Goal: Information Seeking & Learning: Learn about a topic

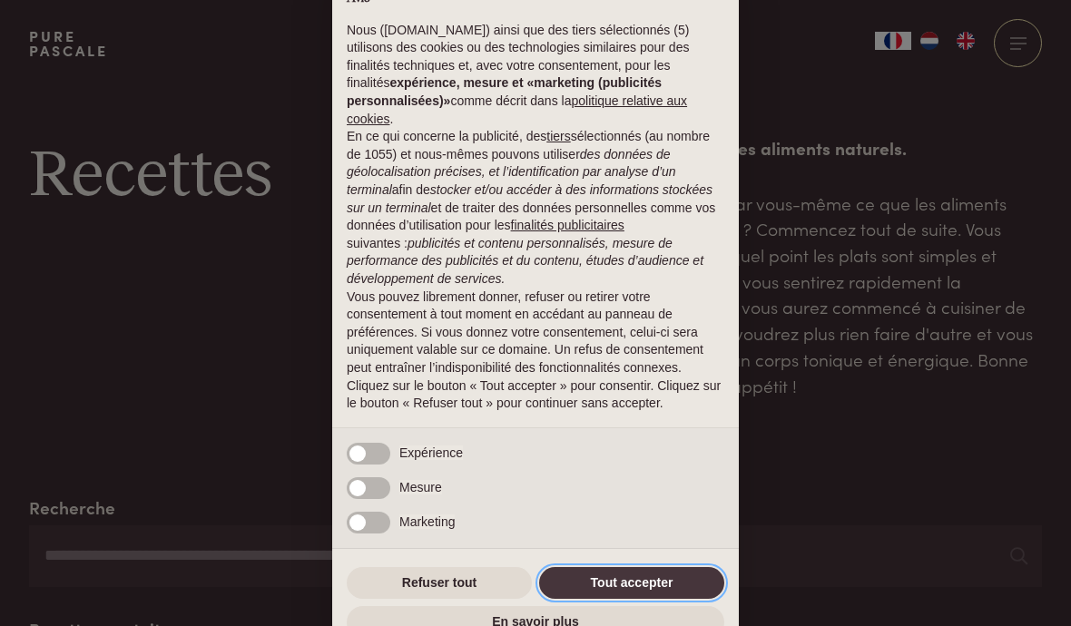
click at [619, 570] on button "Tout accepter" at bounding box center [631, 583] width 185 height 33
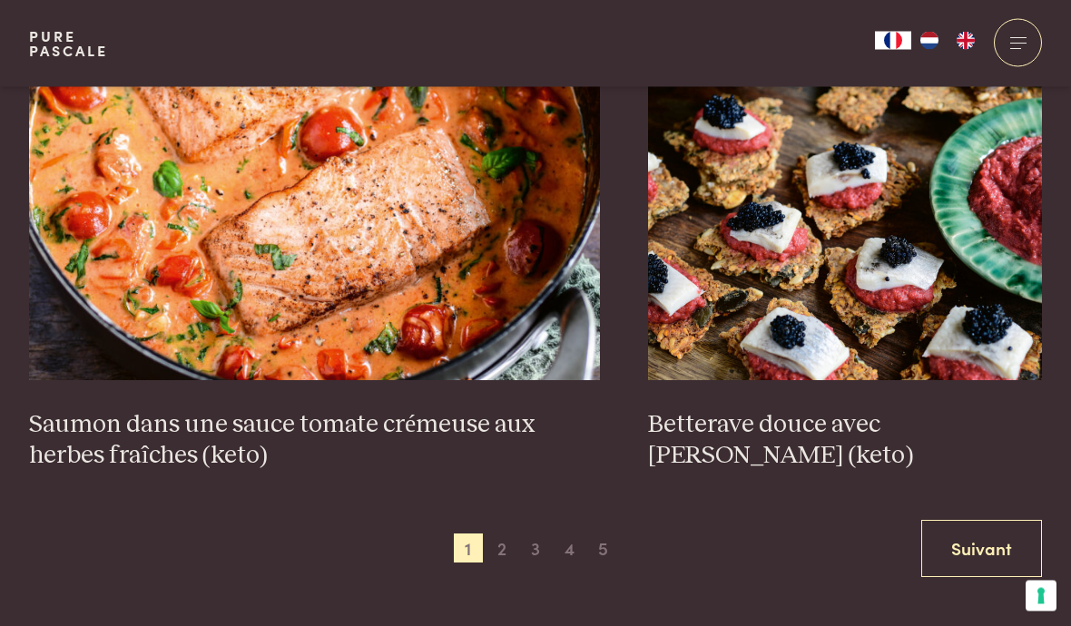
scroll to position [3301, 0]
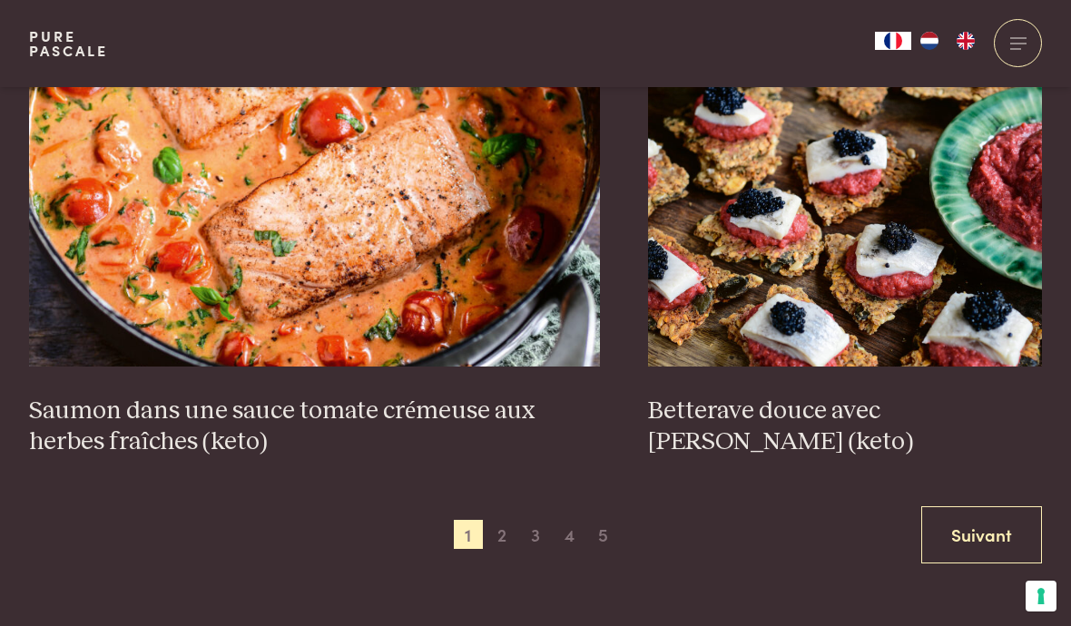
click at [501, 520] on span "2" at bounding box center [501, 534] width 29 height 29
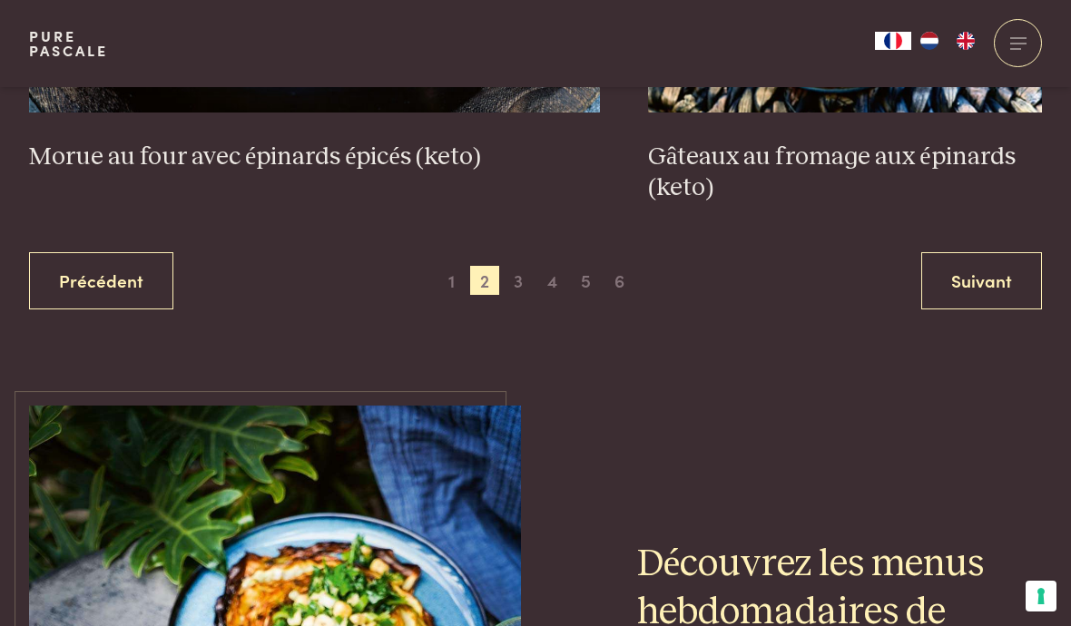
scroll to position [3549, 0]
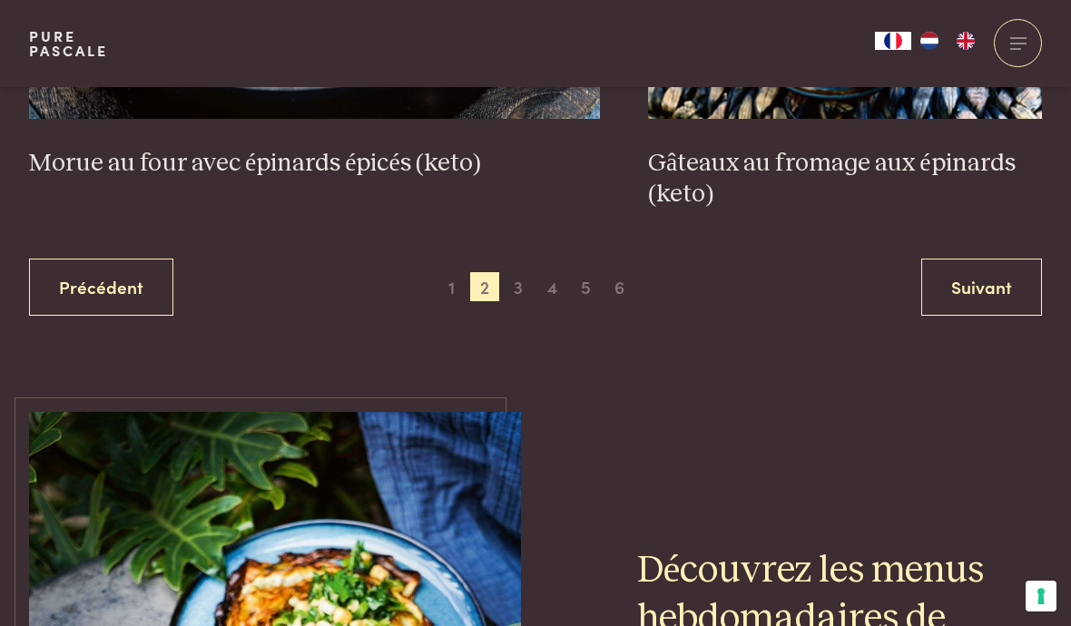
click at [520, 272] on span "3" at bounding box center [518, 286] width 29 height 29
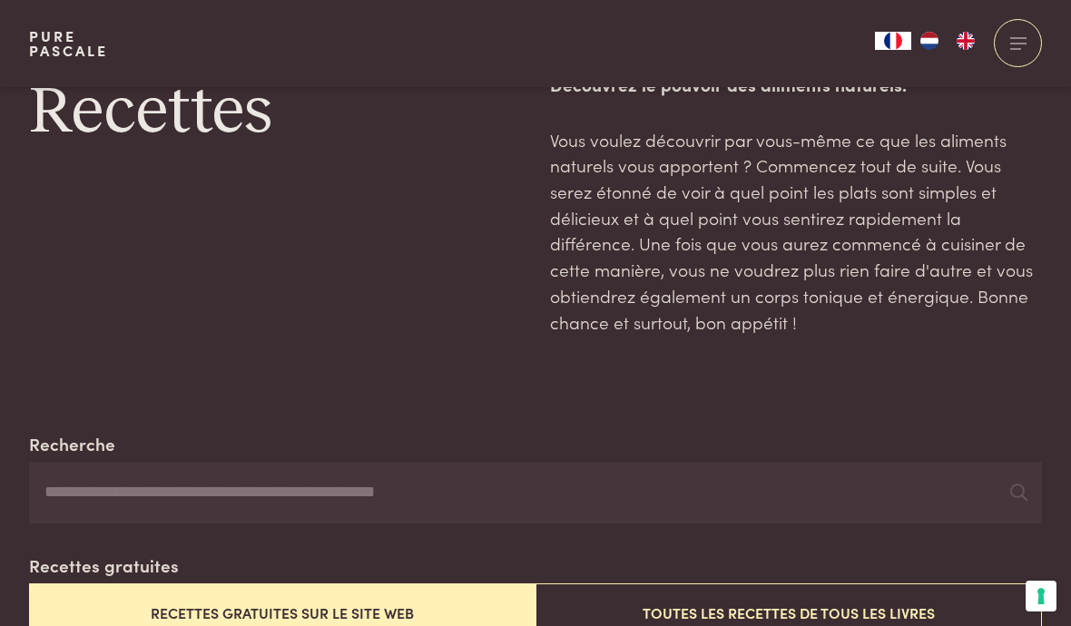
click at [55, 484] on input "Recherche" at bounding box center [535, 493] width 1013 height 62
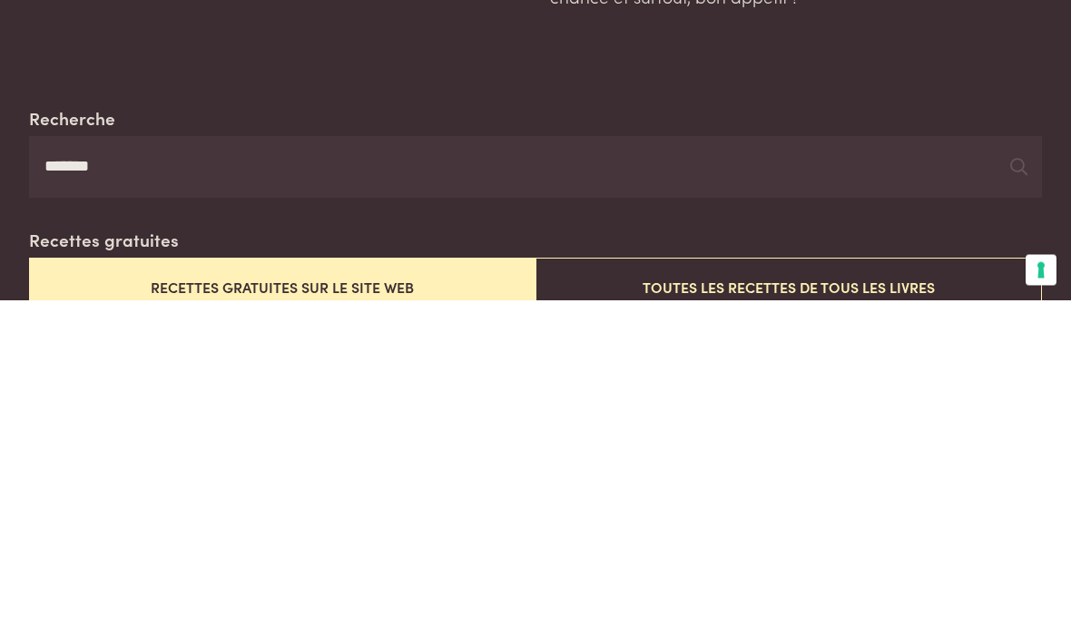
click at [1007, 463] on input "******" at bounding box center [535, 494] width 1013 height 62
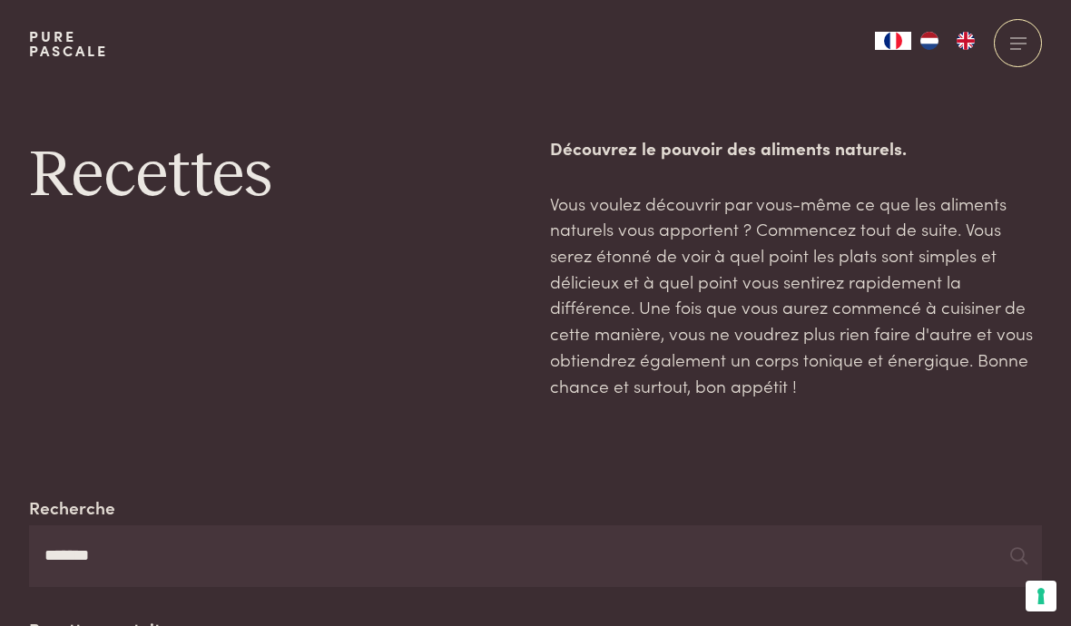
scroll to position [85, 0]
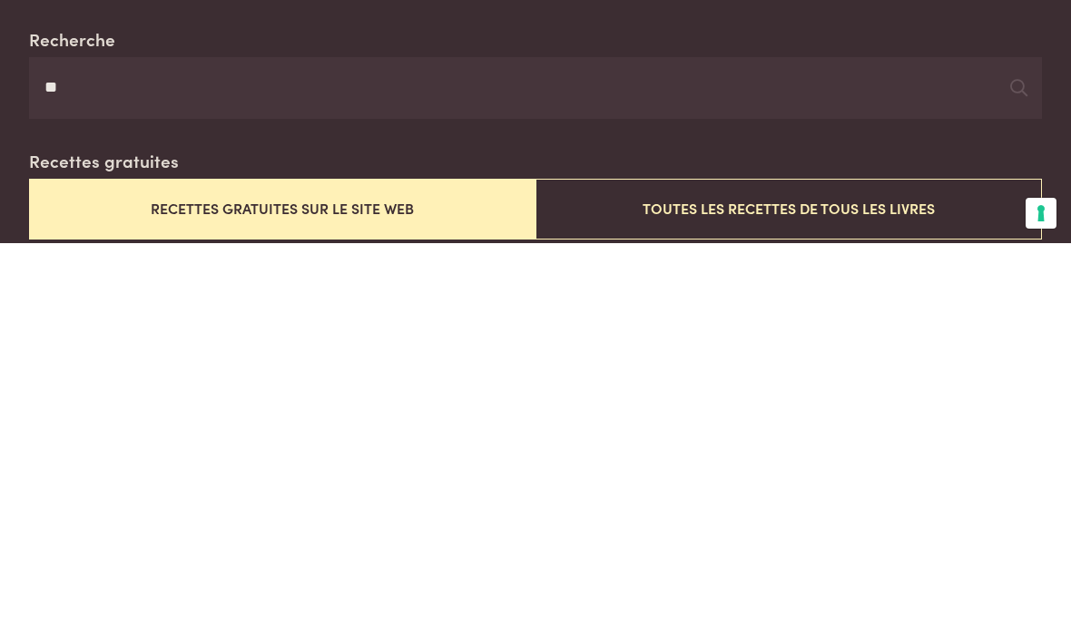
type input "*"
click at [1013, 457] on div at bounding box center [1018, 470] width 17 height 27
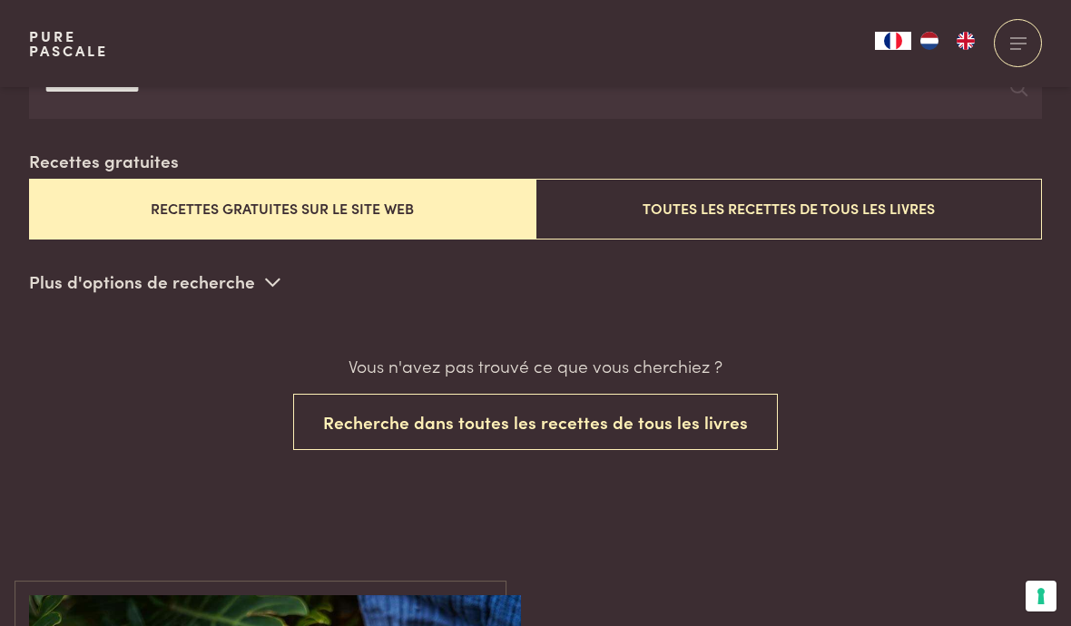
click at [190, 82] on div "Pure Pascale Collections Articles de cuisine Vaisselle Salle de bains Intérieur…" at bounding box center [535, 43] width 1013 height 87
click at [104, 87] on input "**********" at bounding box center [535, 88] width 1013 height 62
click at [184, 87] on input "**********" at bounding box center [535, 88] width 1013 height 62
type input "*"
type input "**********"
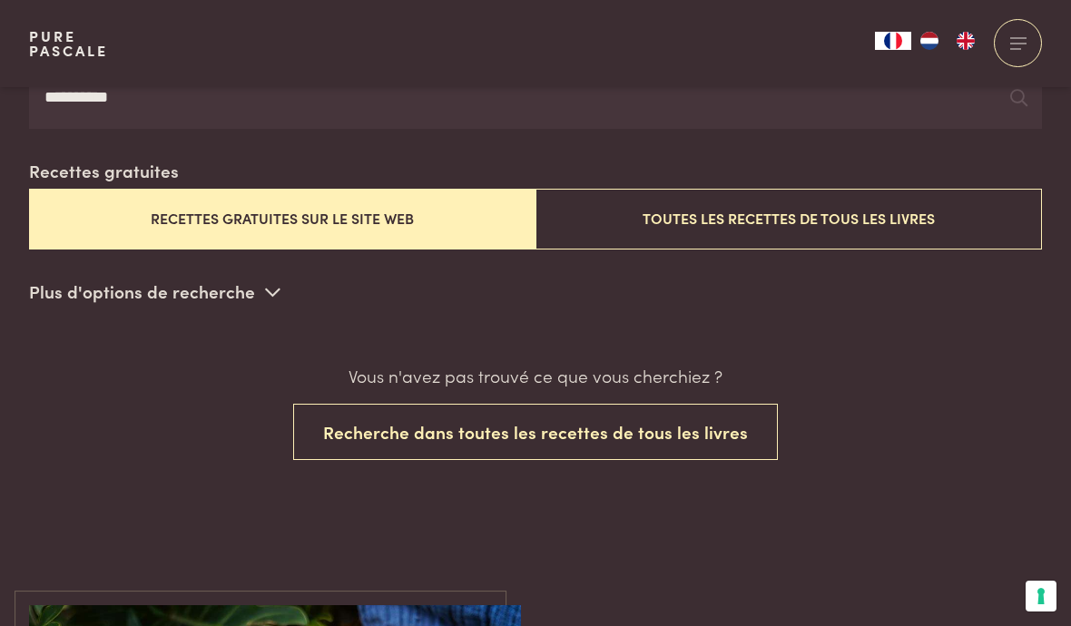
scroll to position [455, 0]
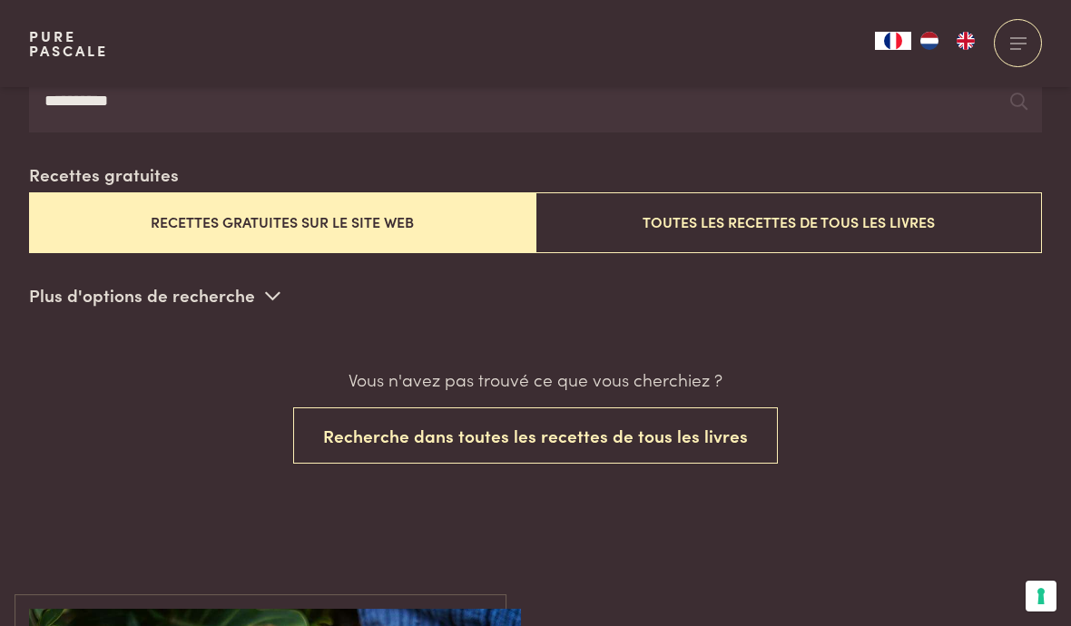
click at [1006, 102] on input "**********" at bounding box center [535, 102] width 1013 height 62
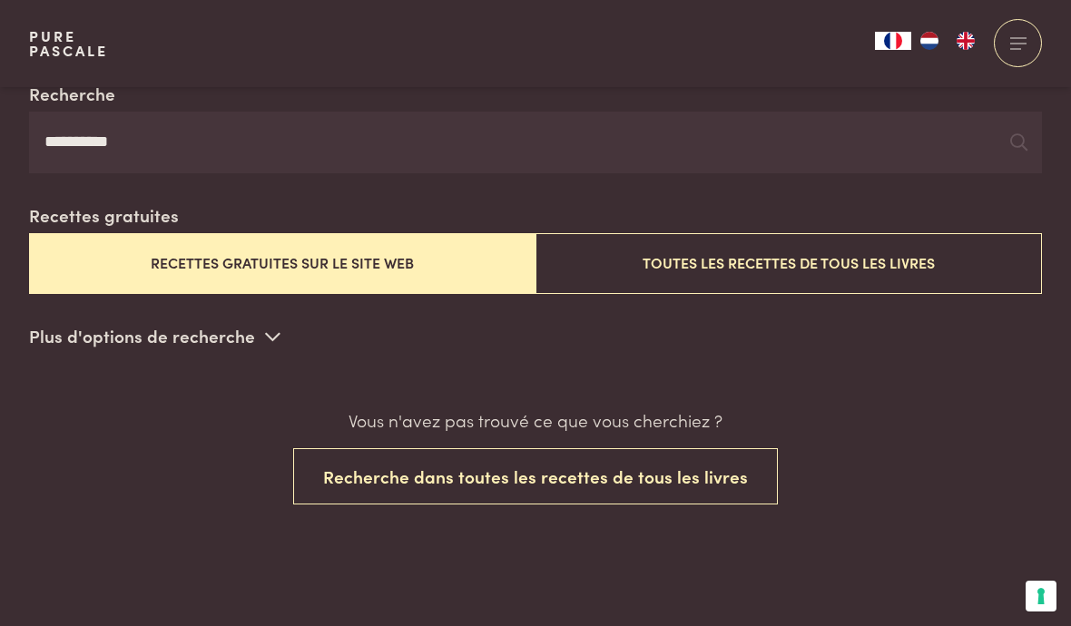
scroll to position [372, 0]
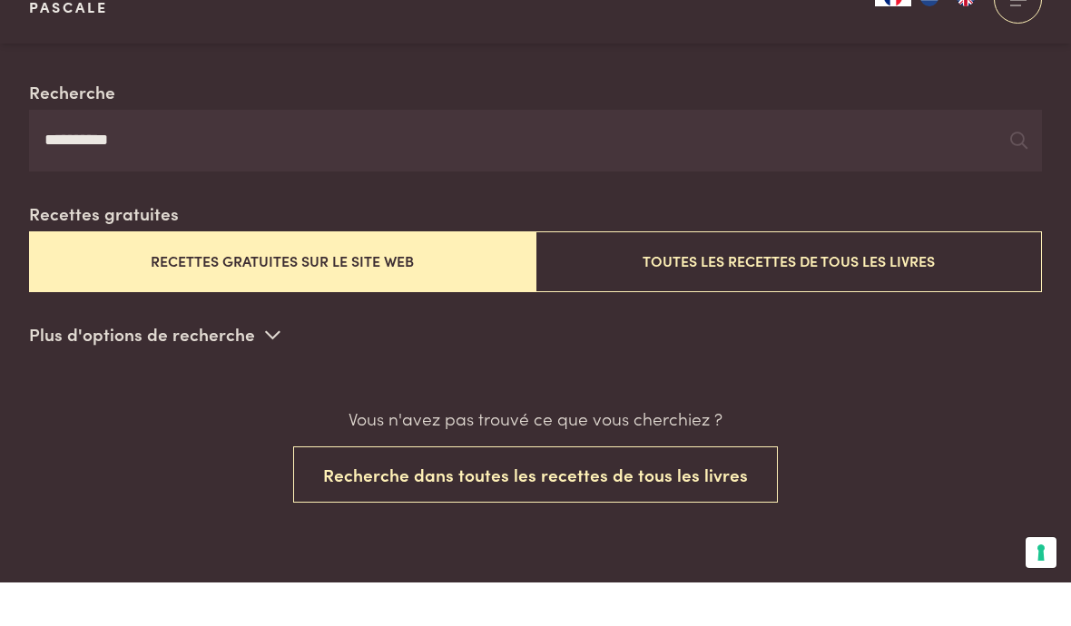
click at [260, 275] on button "Recettes gratuites sur le site web" at bounding box center [282, 305] width 506 height 61
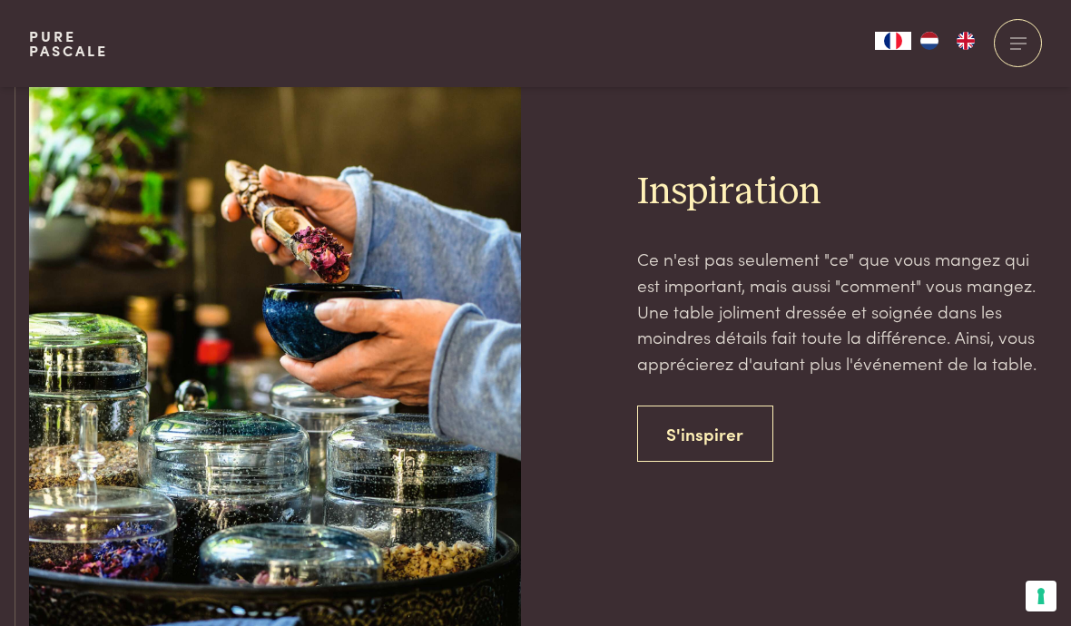
scroll to position [4235, 0]
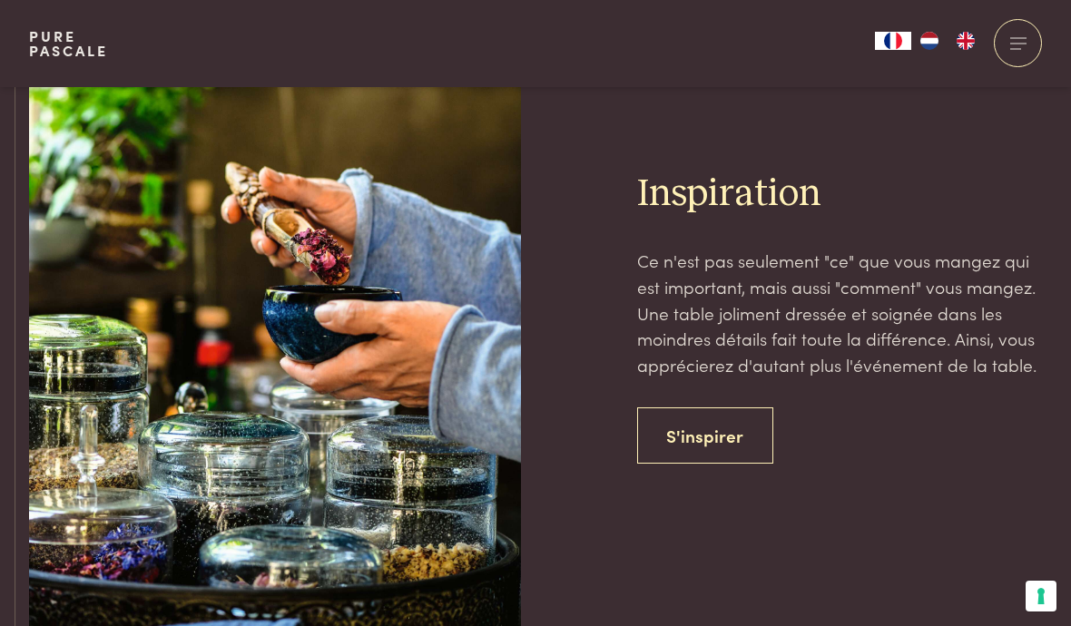
click at [712, 412] on link "S'inspirer" at bounding box center [705, 436] width 137 height 57
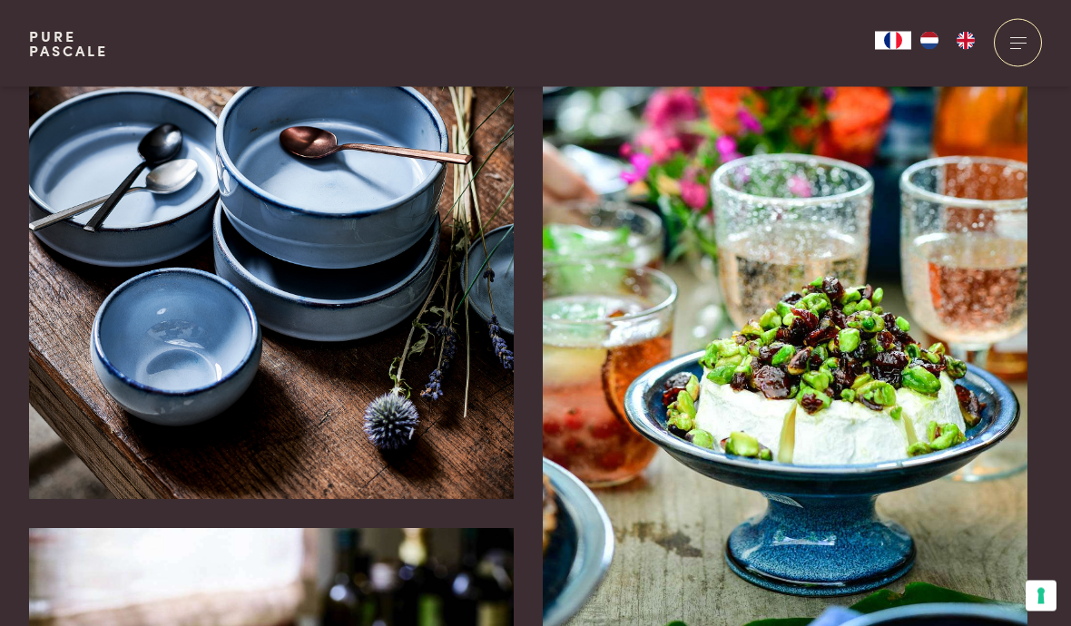
scroll to position [5725, 0]
click at [1019, 36] on div at bounding box center [1018, 43] width 48 height 48
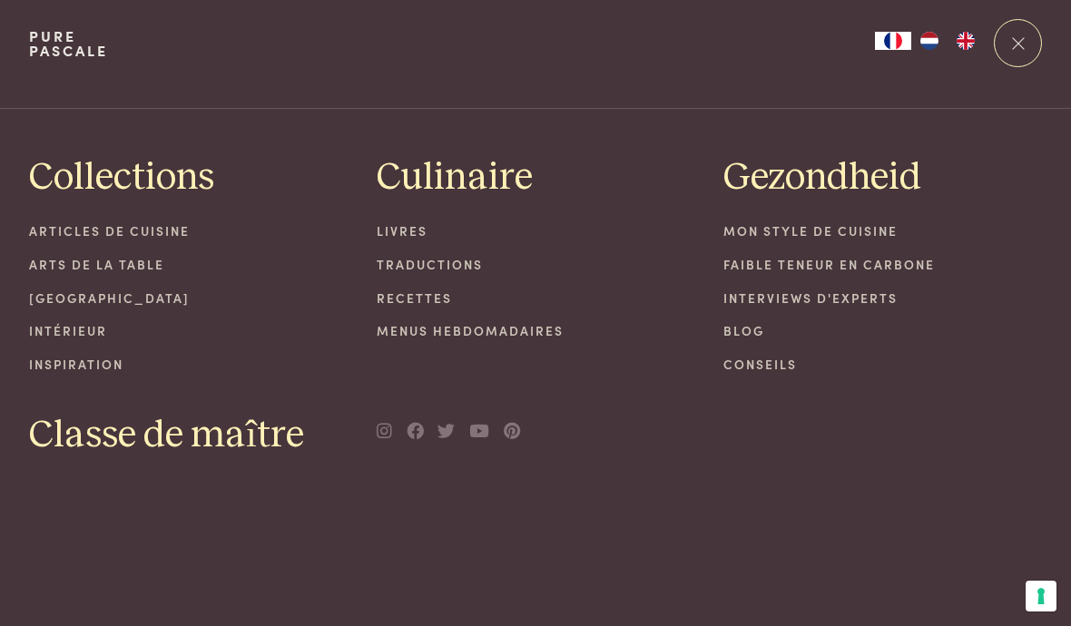
click at [416, 300] on link "Recettes" at bounding box center [536, 298] width 319 height 19
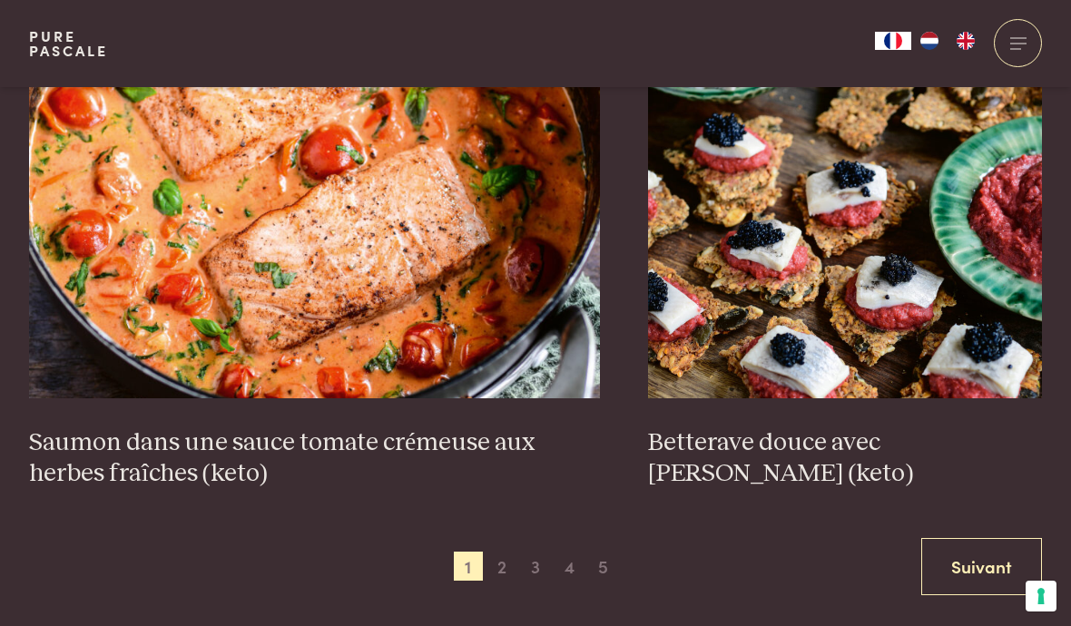
scroll to position [3268, 0]
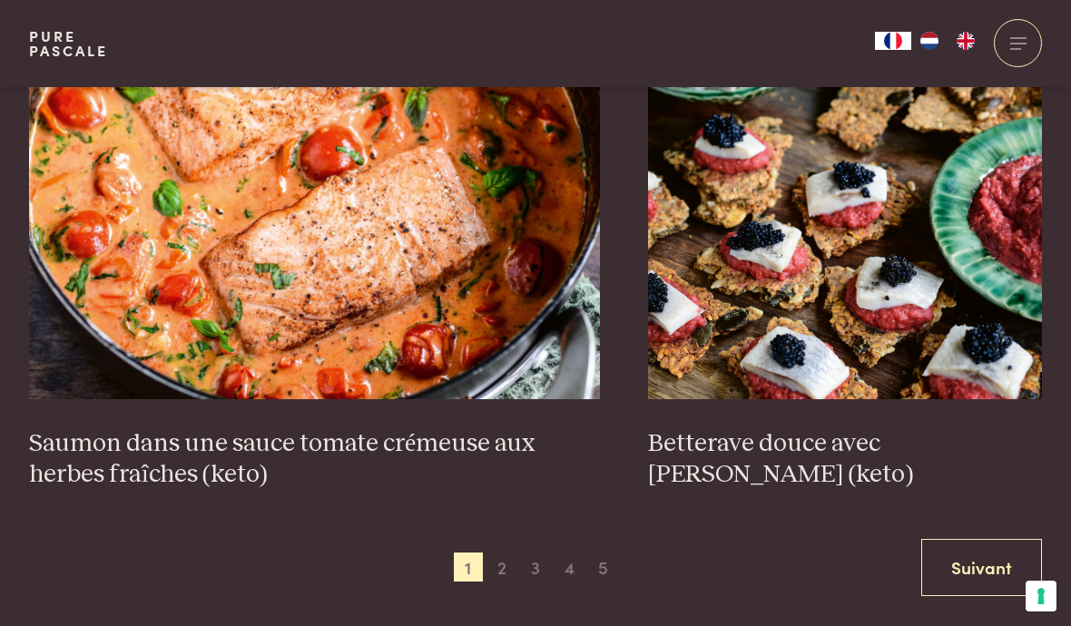
click at [502, 553] on span "2" at bounding box center [501, 567] width 29 height 29
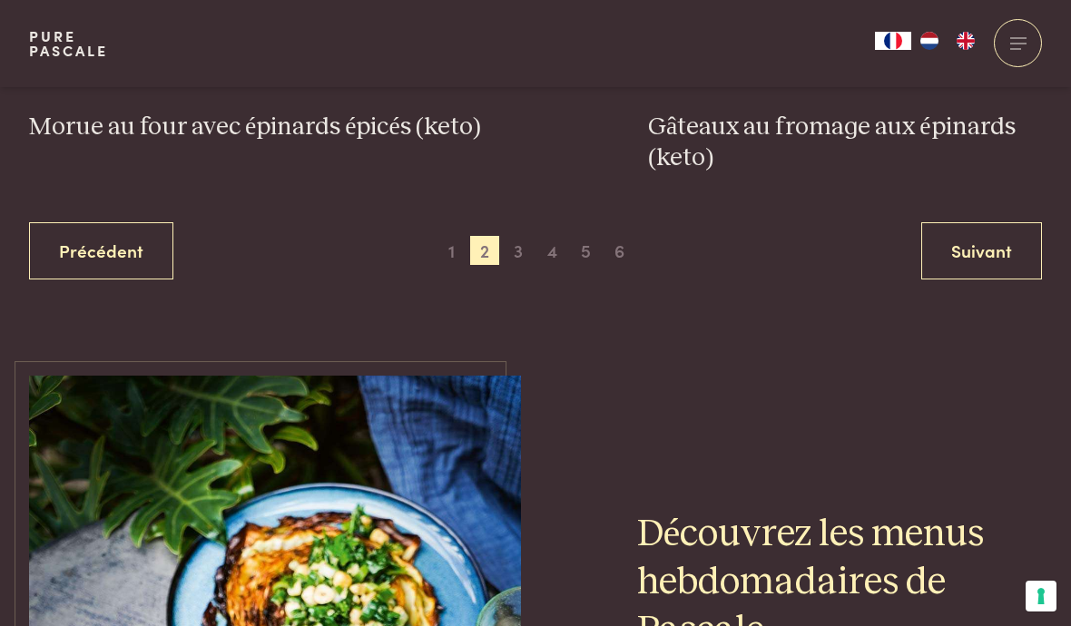
scroll to position [3577, 0]
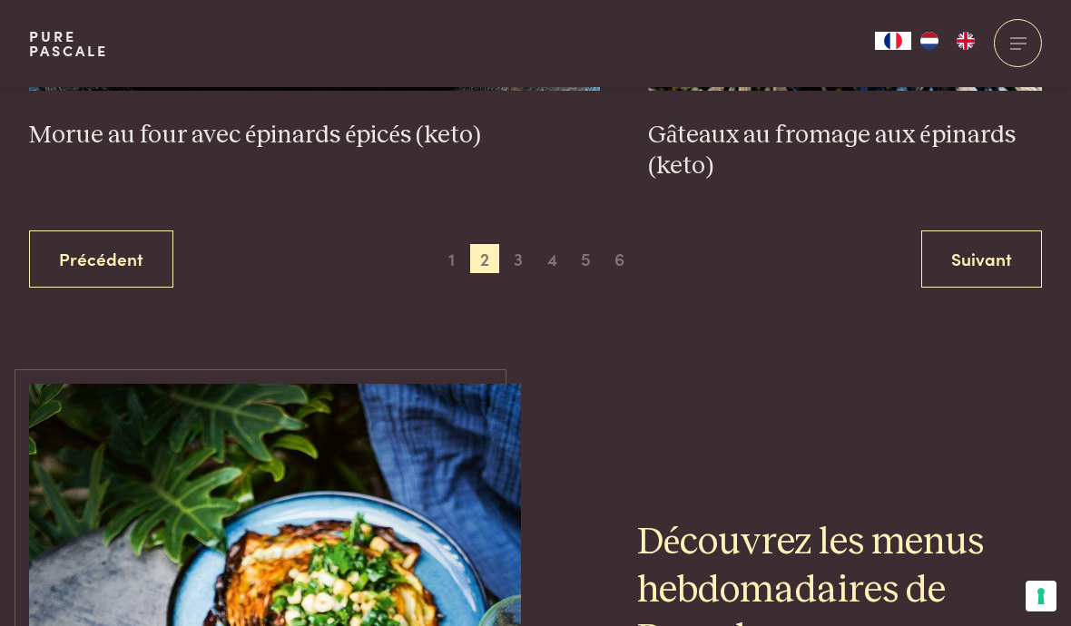
click at [518, 244] on span "3" at bounding box center [518, 258] width 29 height 29
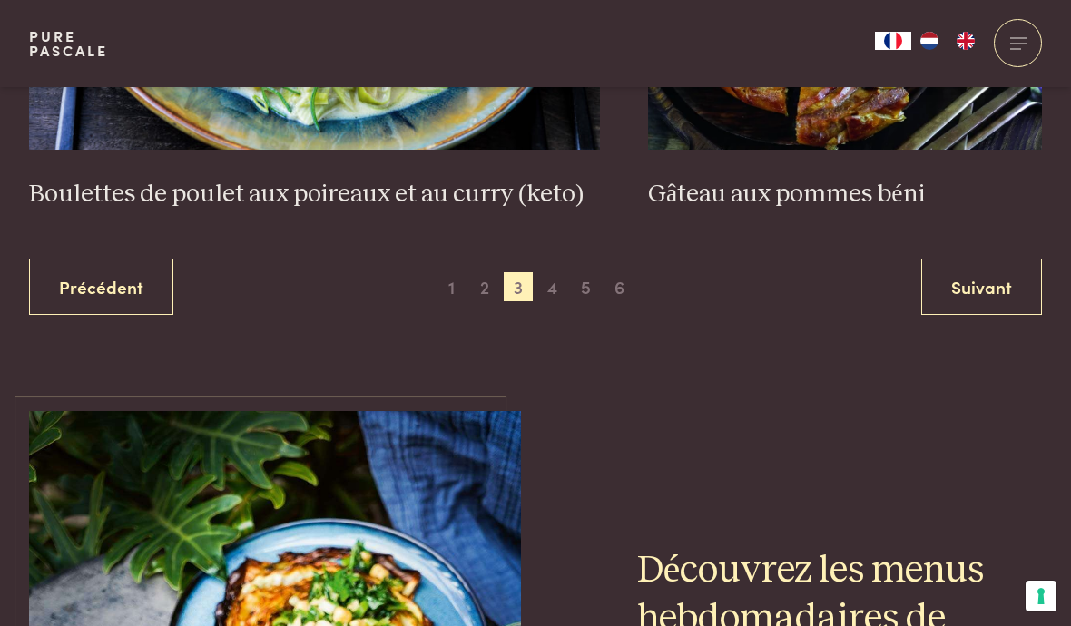
scroll to position [3630, 0]
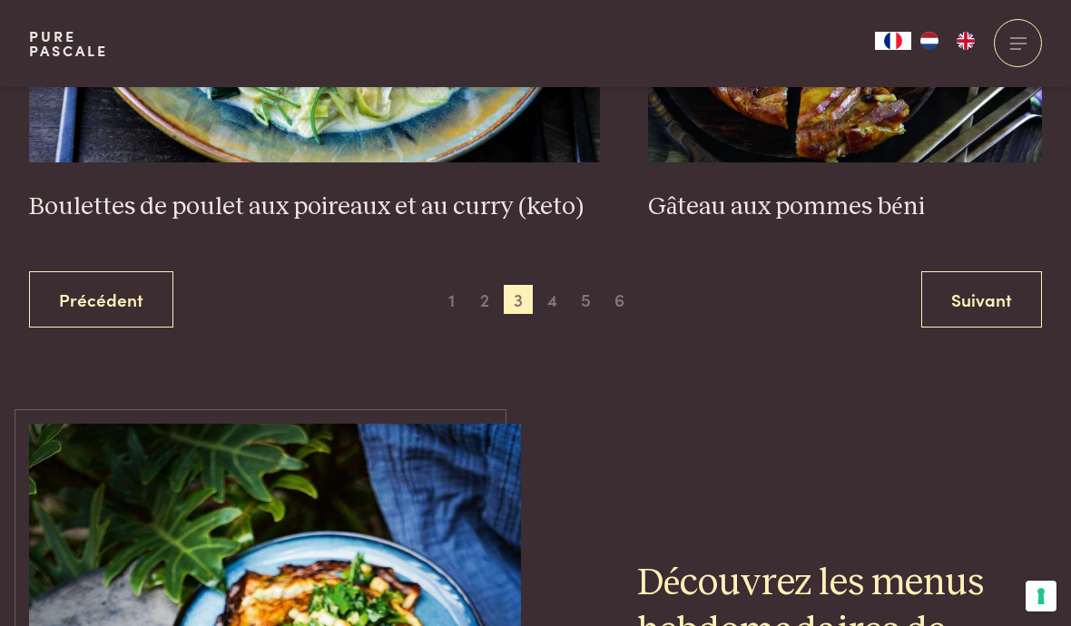
click at [553, 285] on span "4" at bounding box center [552, 299] width 29 height 29
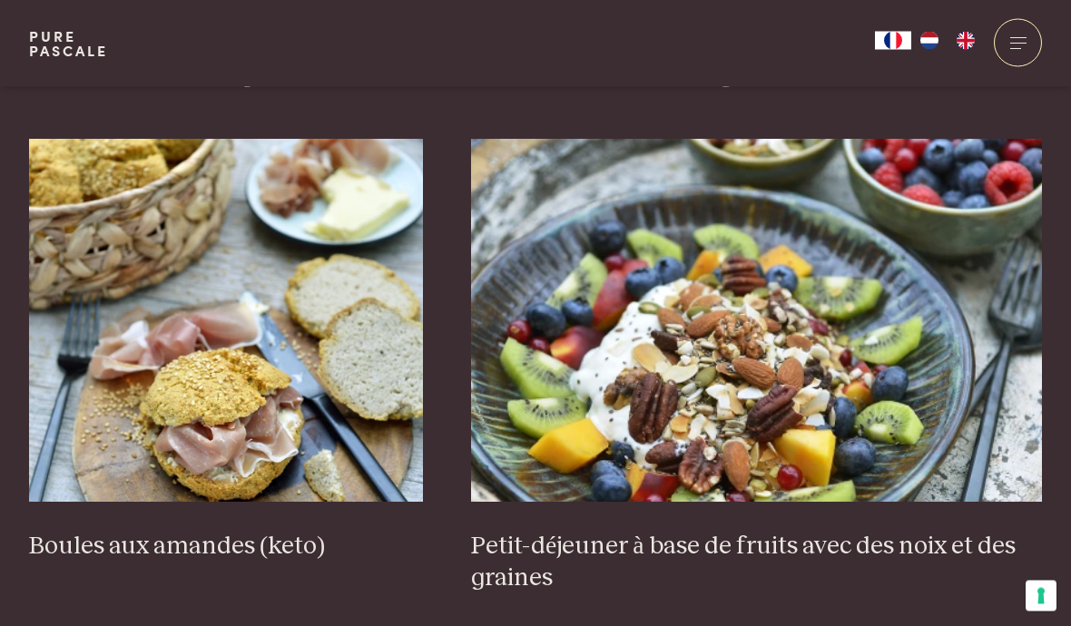
scroll to position [2632, 0]
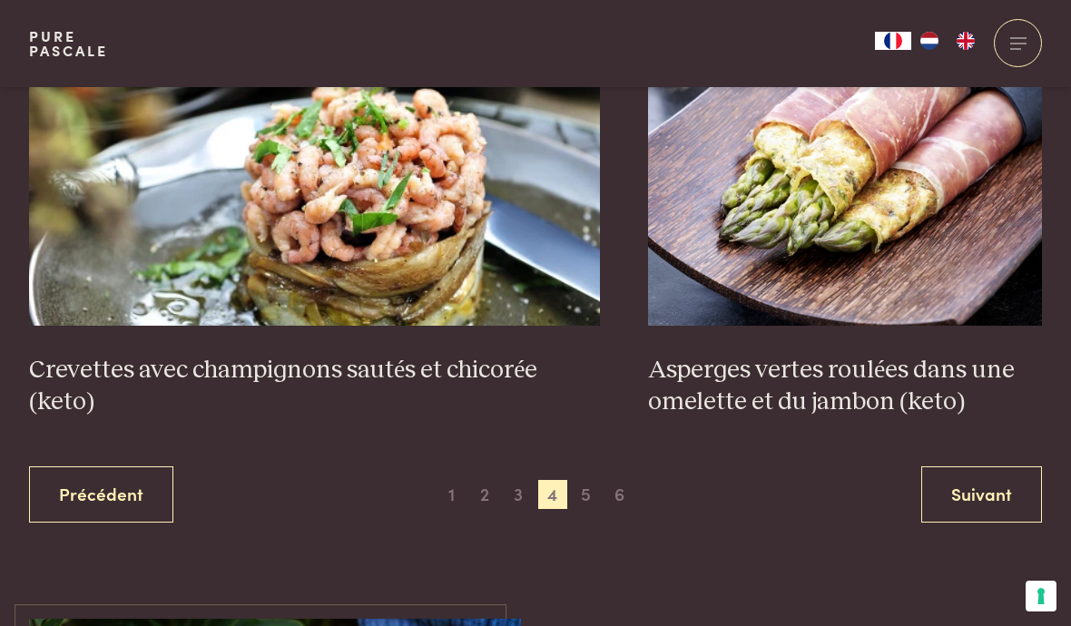
click at [585, 485] on span "5" at bounding box center [586, 494] width 29 height 29
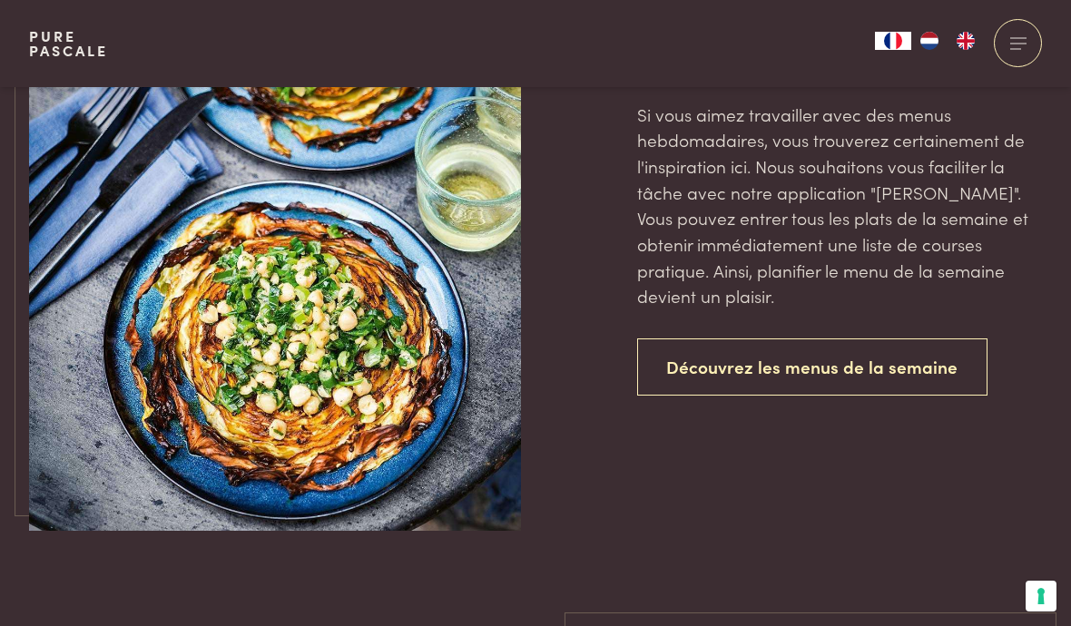
scroll to position [4139, 0]
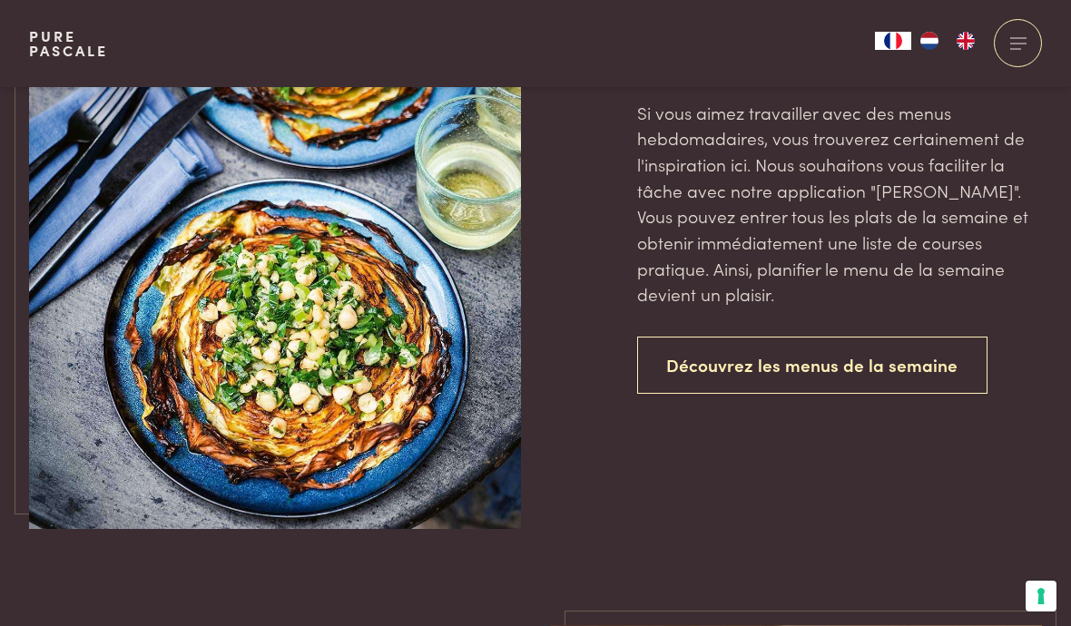
click at [732, 346] on link "Découvrez les menus de la semaine" at bounding box center [812, 365] width 351 height 57
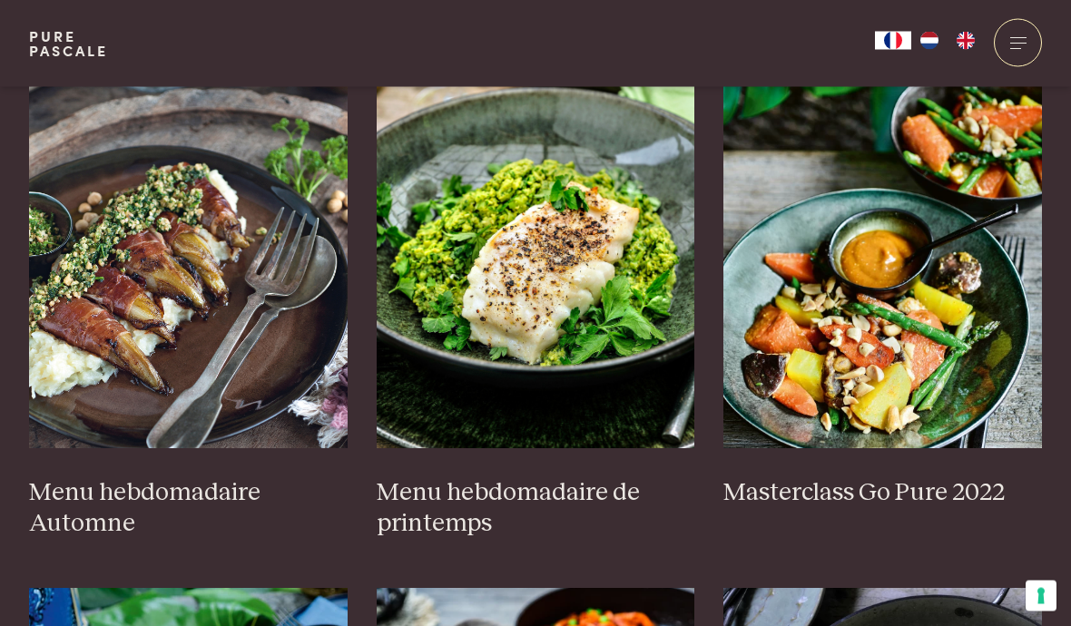
scroll to position [988, 0]
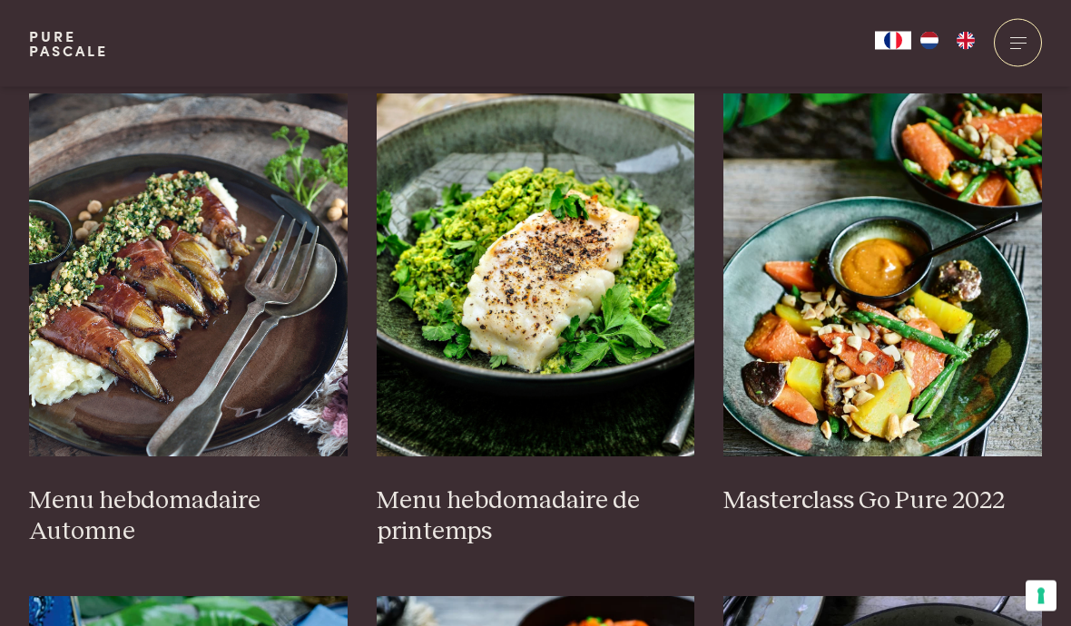
click at [183, 265] on img at bounding box center [188, 275] width 319 height 363
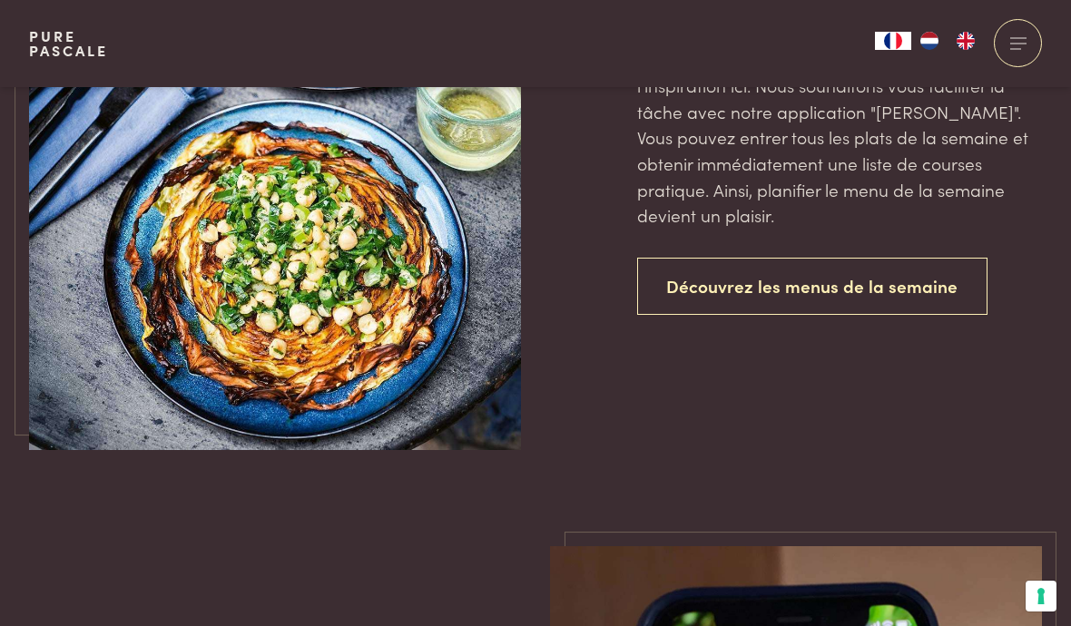
scroll to position [4218, 0]
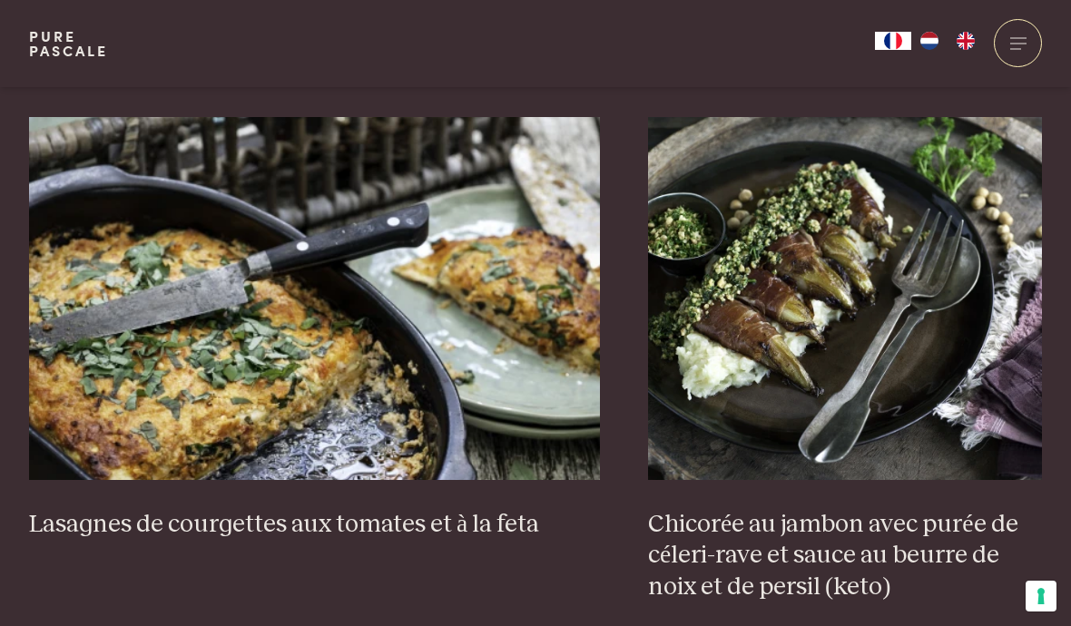
scroll to position [2713, 0]
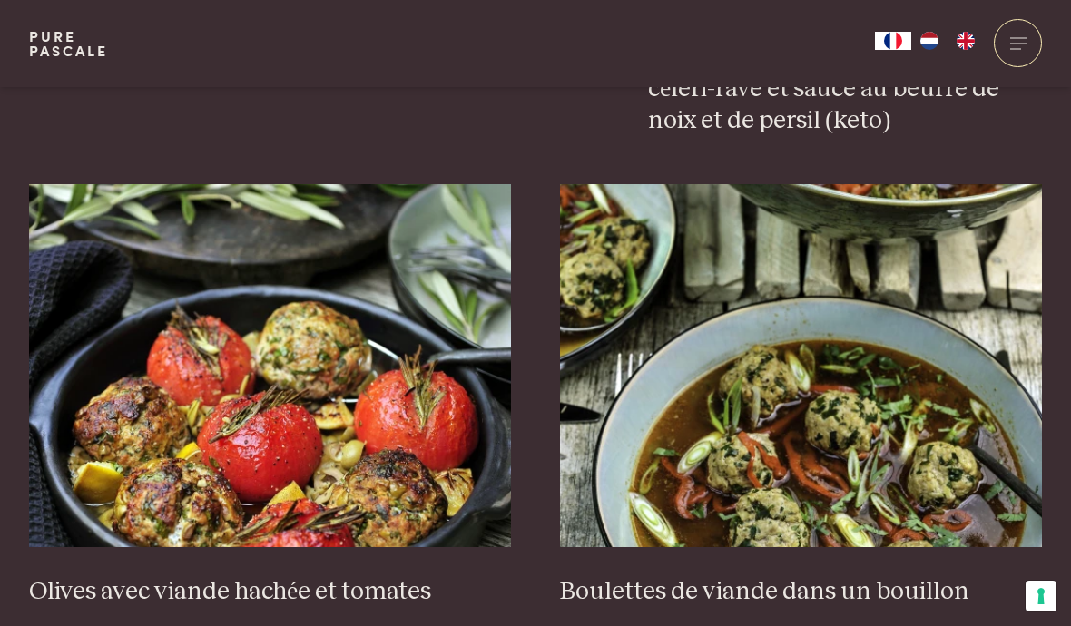
scroll to position [2027, 0]
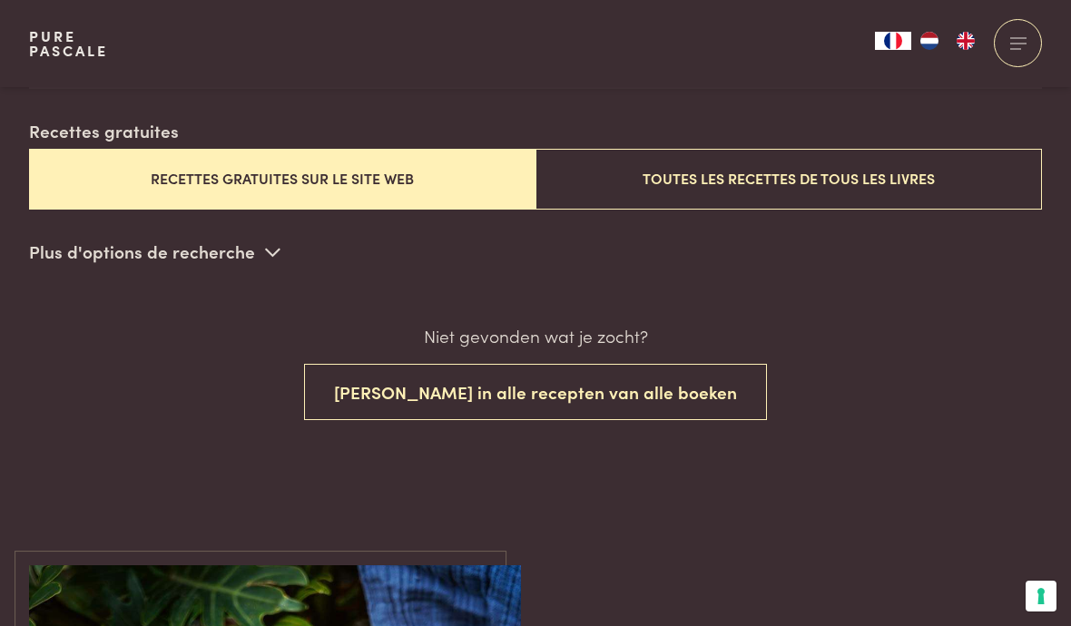
scroll to position [498, 0]
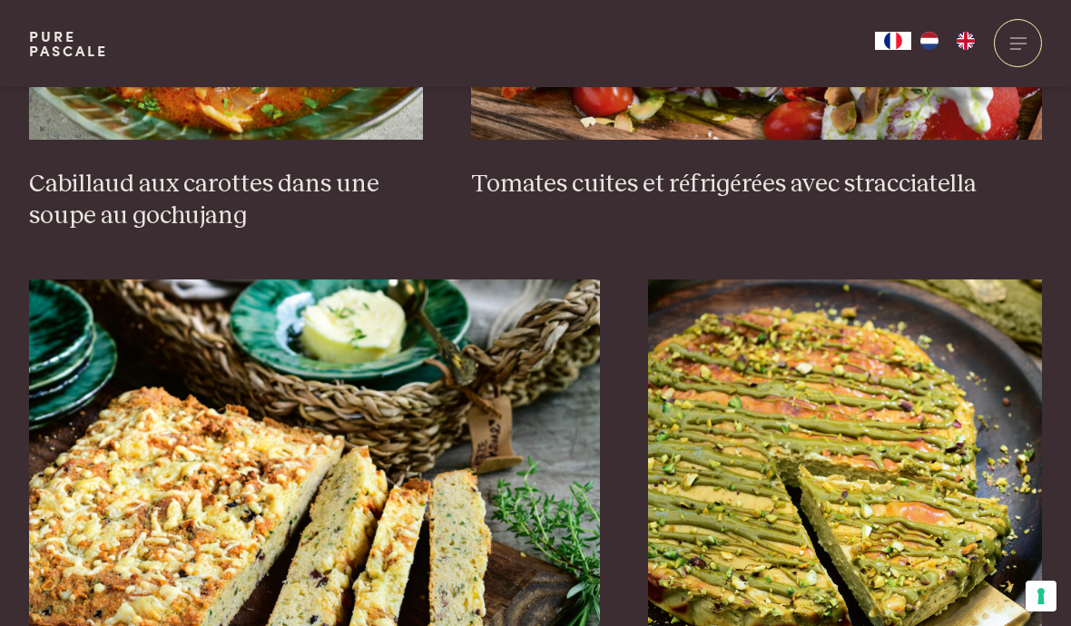
scroll to position [1548, 0]
